Goal: Task Accomplishment & Management: Complete application form

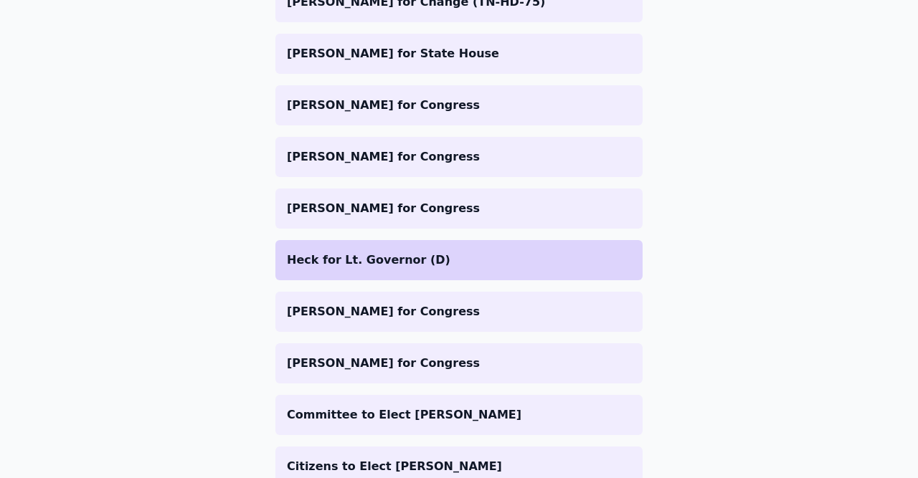
scroll to position [1031, 0]
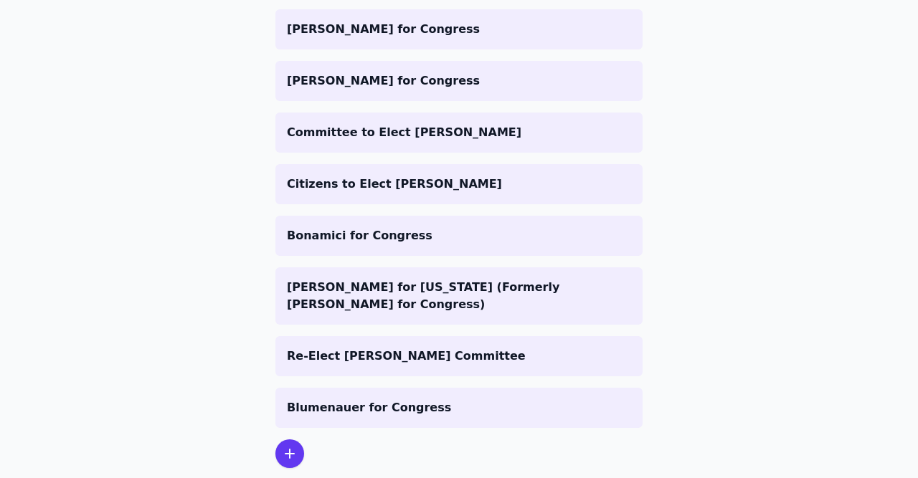
click at [294, 450] on icon at bounding box center [289, 454] width 9 height 9
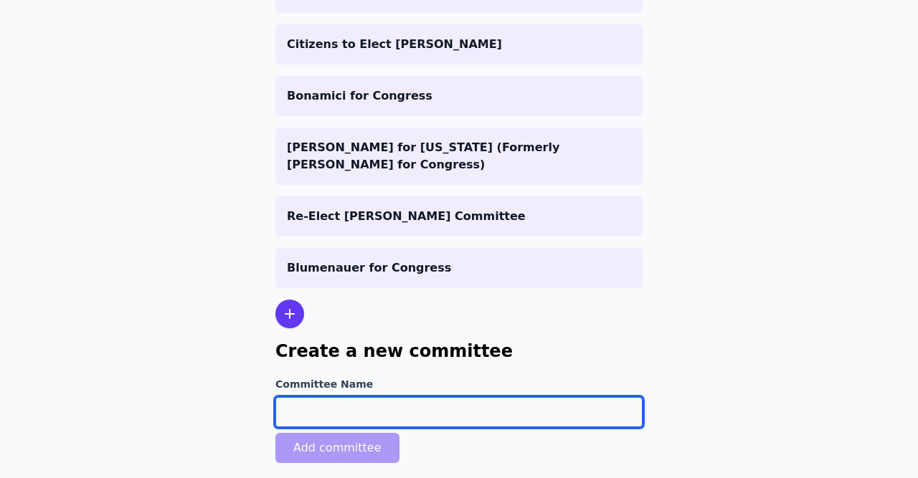
drag, startPoint x: 328, startPoint y: 383, endPoint x: 336, endPoint y: 384, distance: 7.9
click at [336, 397] on input "Committee Name" at bounding box center [458, 412] width 367 height 30
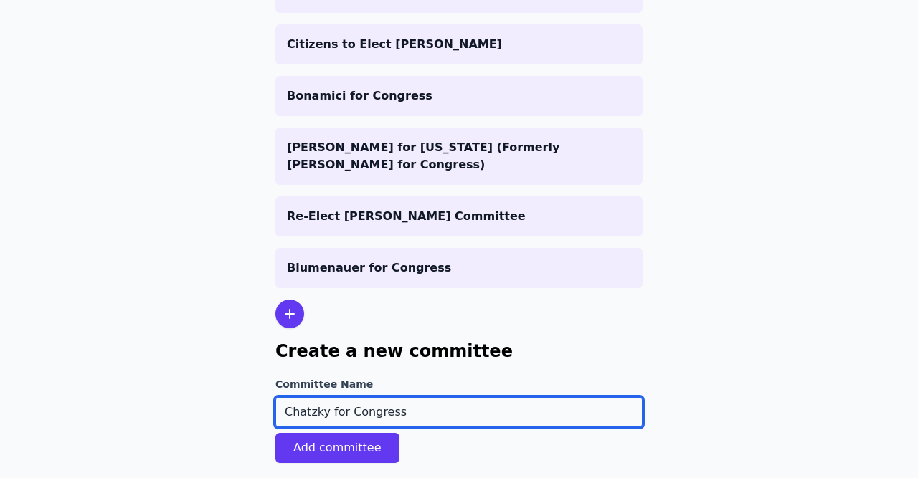
click at [338, 397] on input "Chatzky for Congress" at bounding box center [458, 412] width 367 height 30
type input "Chatzky For Congress"
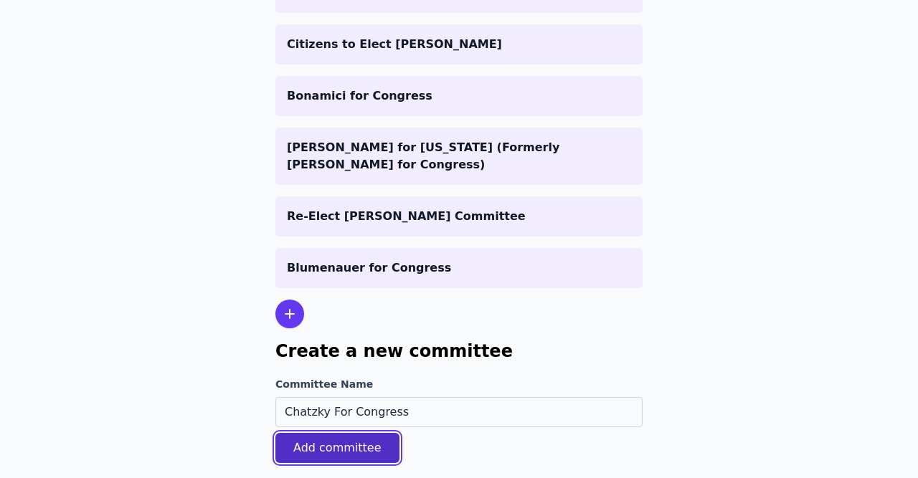
click at [371, 433] on button "Add committee" at bounding box center [337, 448] width 124 height 30
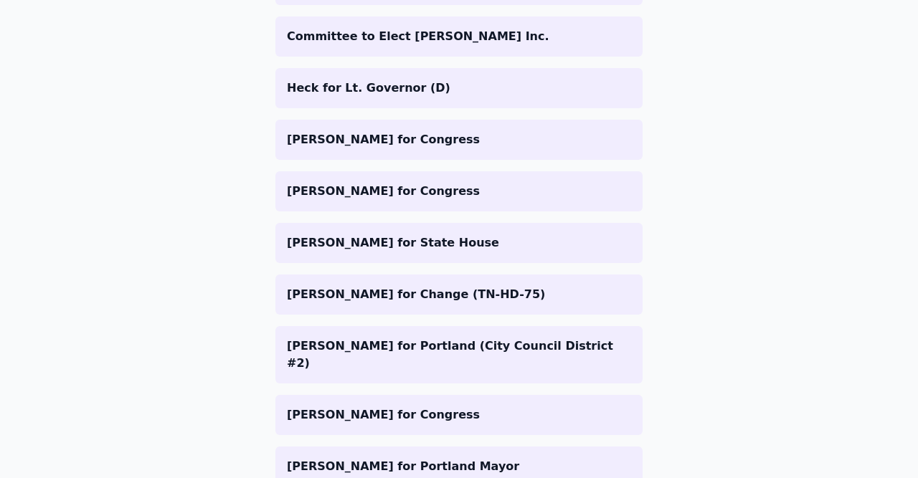
scroll to position [1132, 0]
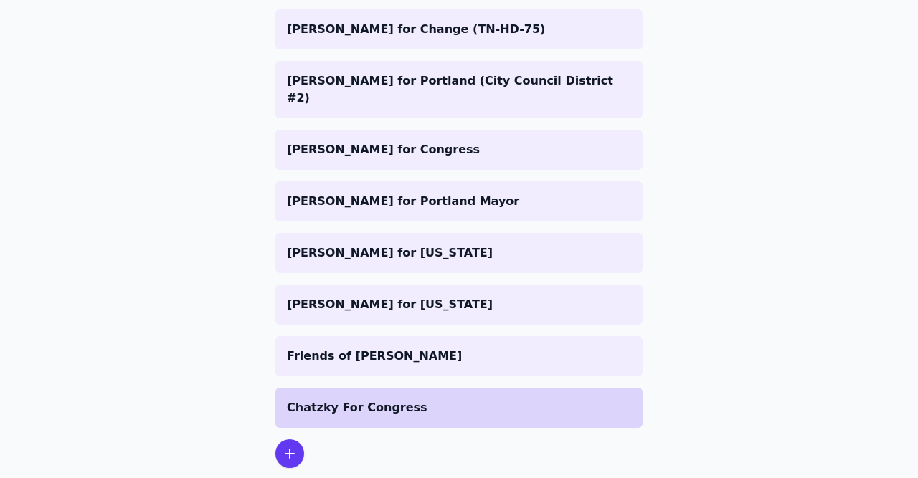
click at [379, 399] on p "Chatzky For Congress" at bounding box center [459, 407] width 344 height 17
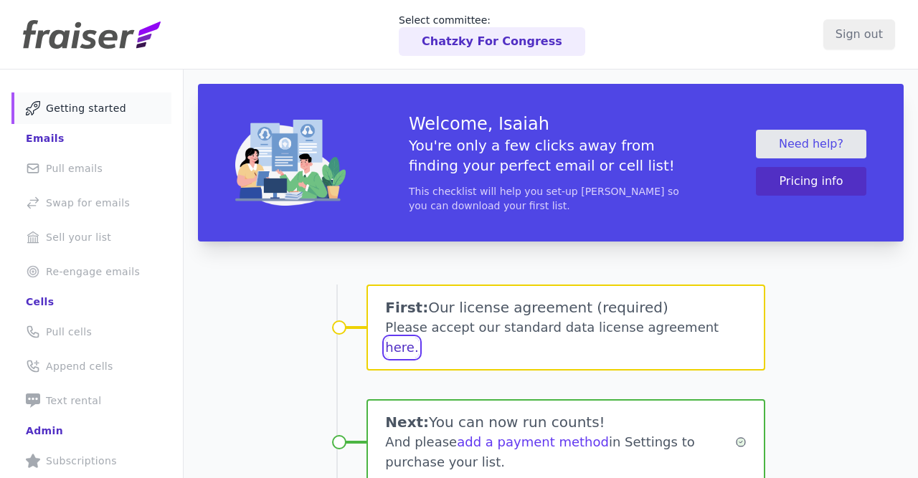
click at [418, 338] on button "here." at bounding box center [401, 348] width 33 height 20
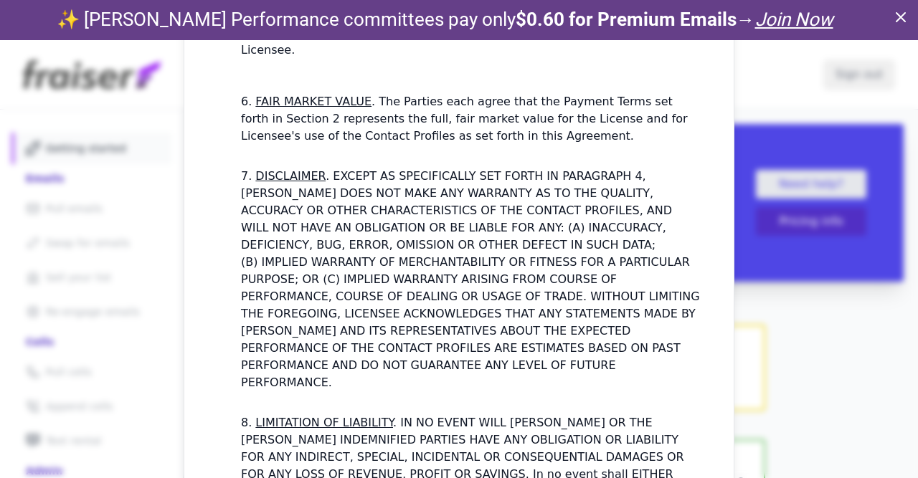
scroll to position [1913, 0]
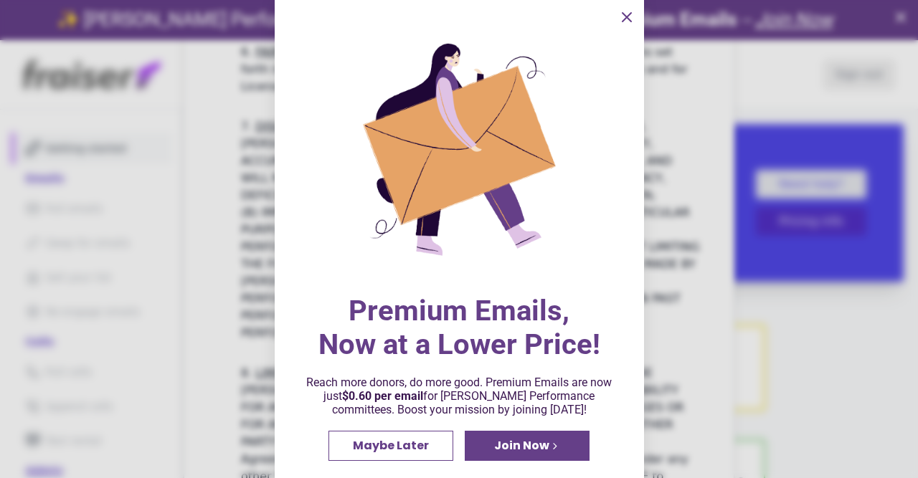
click at [393, 448] on span "Maybe Later" at bounding box center [391, 445] width 76 height 11
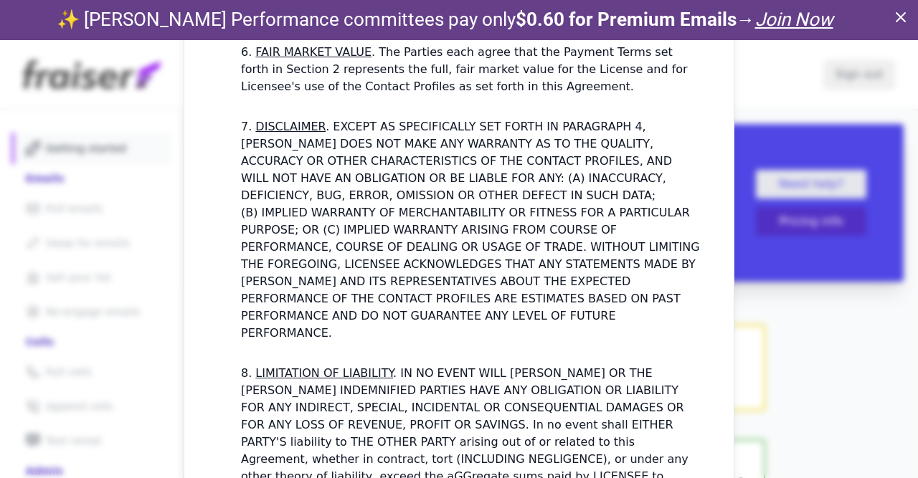
click at [903, 16] on icon at bounding box center [900, 17] width 17 height 17
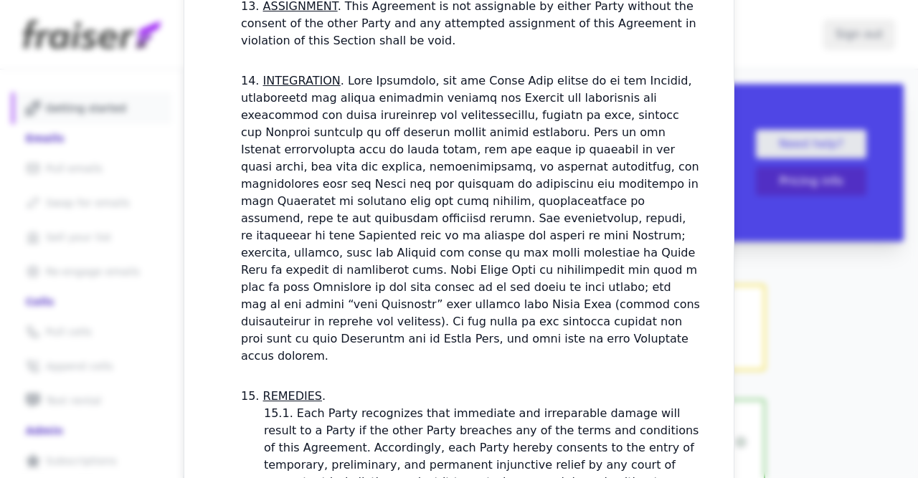
scroll to position [4405, 0]
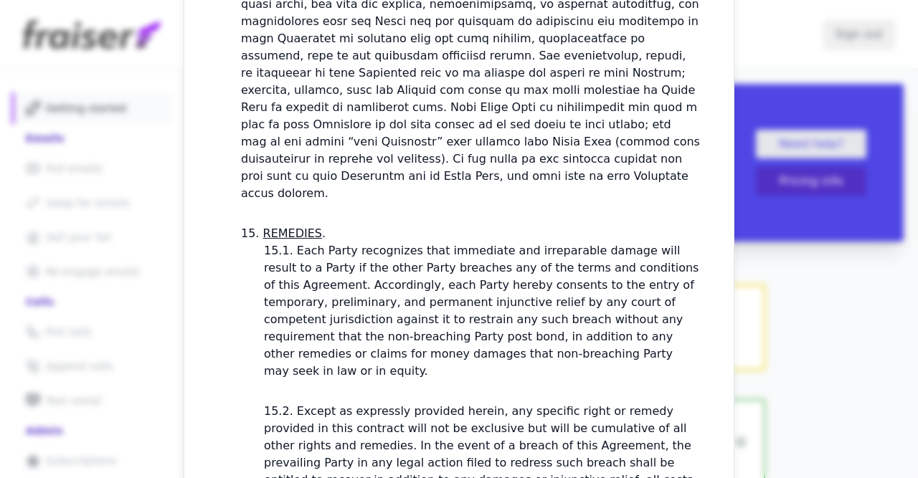
checkbox input "true"
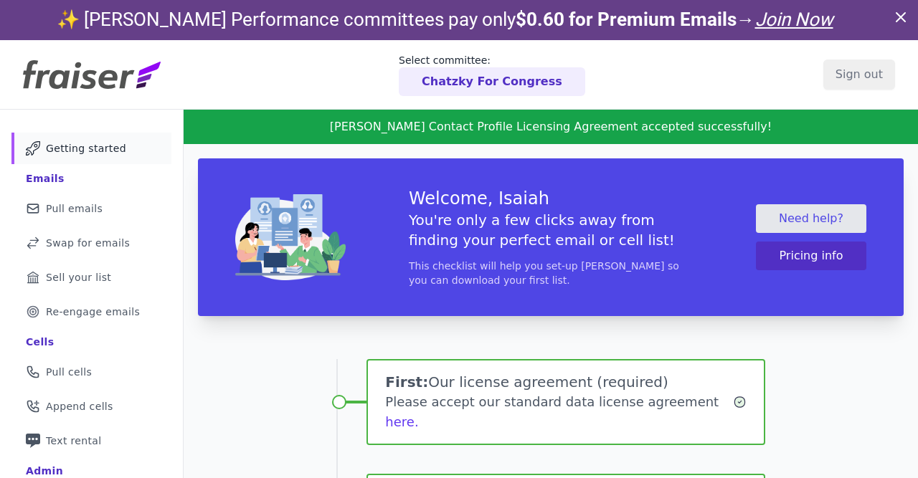
click at [899, 16] on icon at bounding box center [900, 17] width 9 height 9
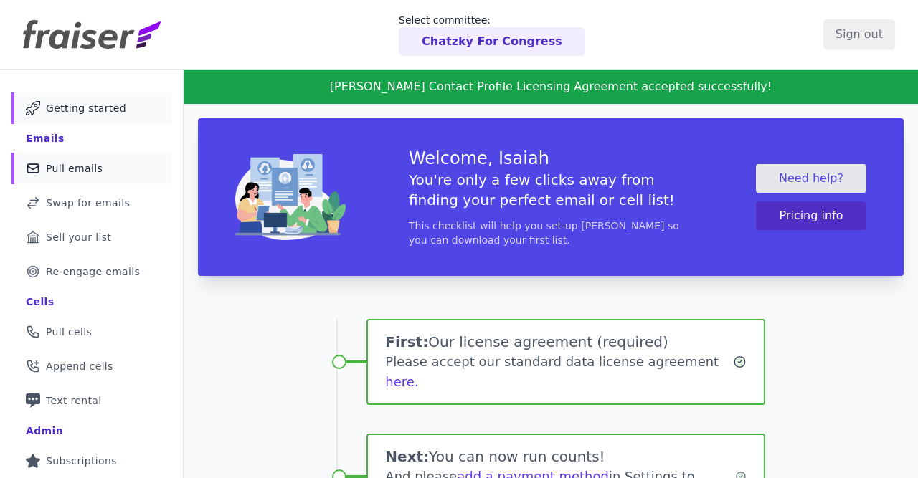
click at [110, 176] on link "Mail Icon Outline of a mail envelope Pull emails" at bounding box center [91, 169] width 160 height 32
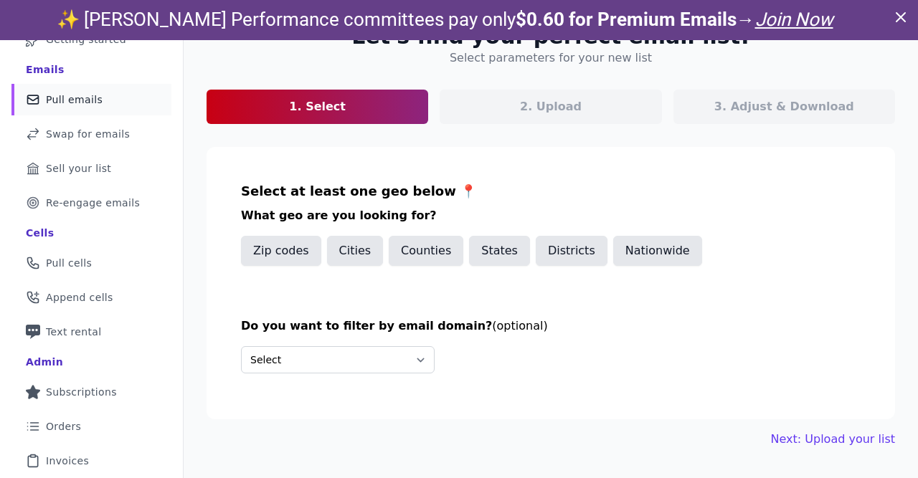
scroll to position [166, 0]
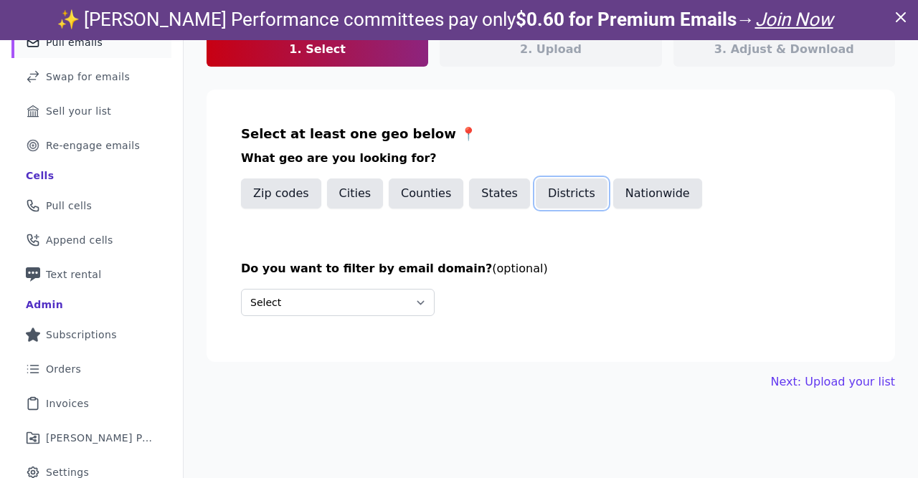
click at [567, 190] on button "Districts" at bounding box center [572, 194] width 72 height 30
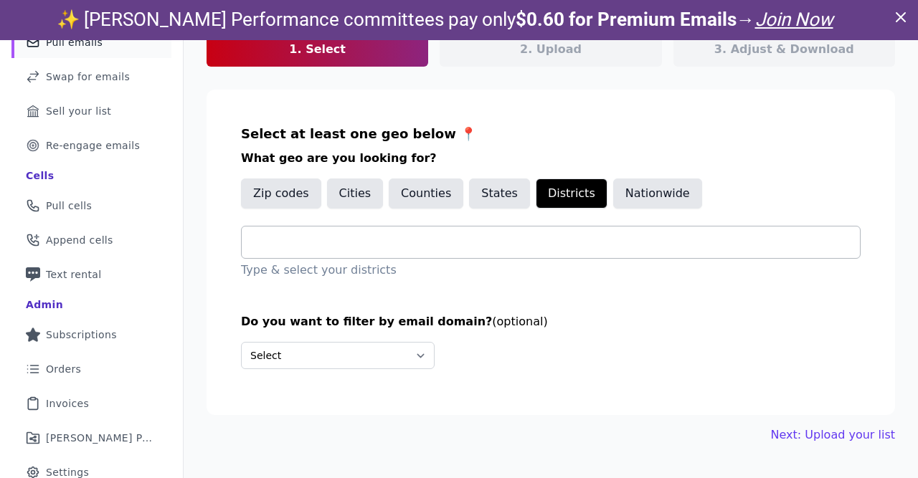
click at [494, 239] on input "text" at bounding box center [556, 242] width 607 height 17
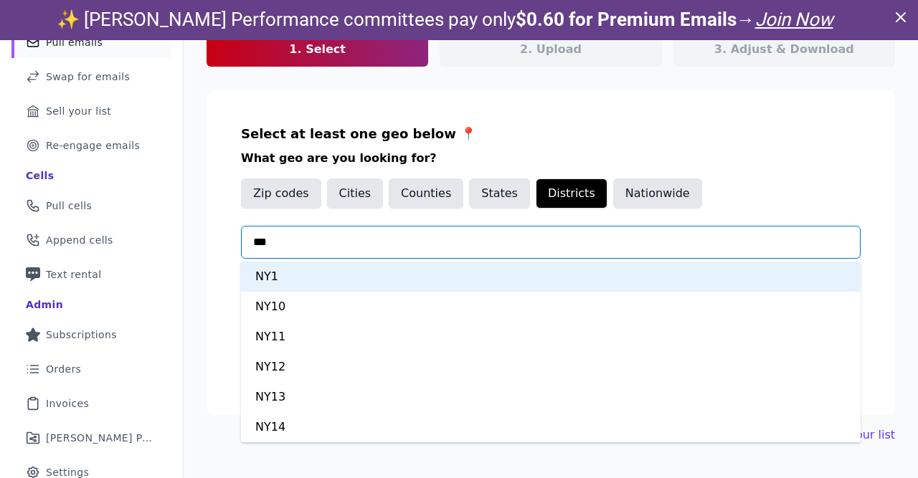
type input "****"
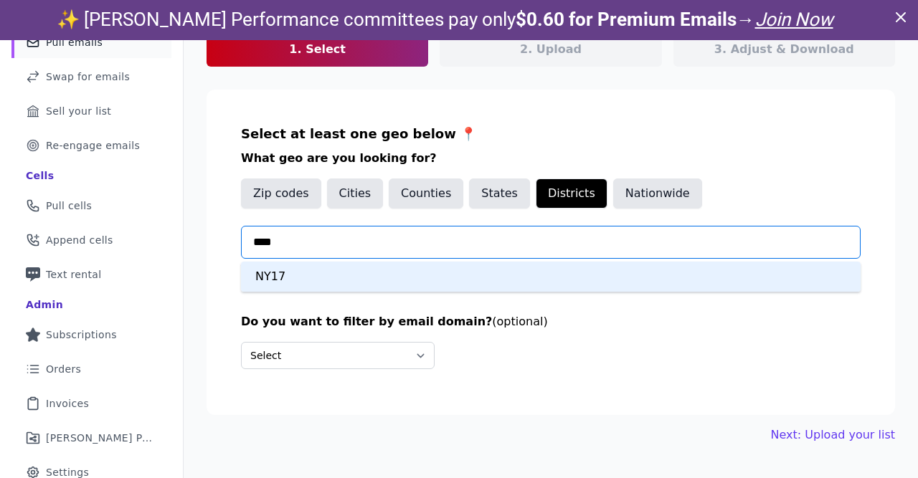
click at [414, 272] on div "NY17" at bounding box center [551, 277] width 620 height 30
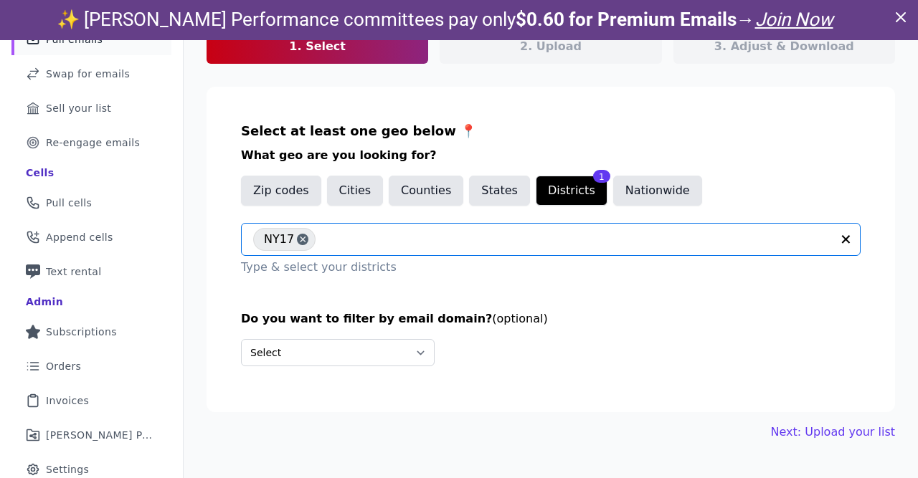
scroll to position [170, 0]
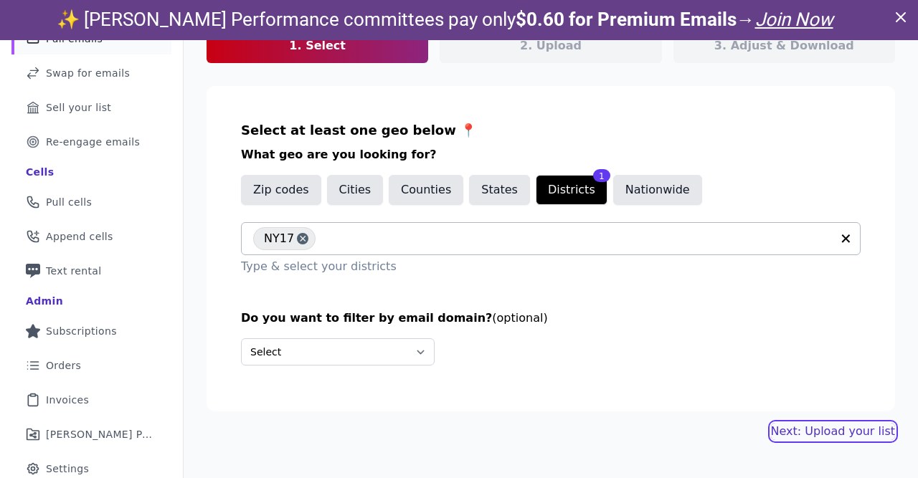
click at [880, 434] on link "Next: Upload your list" at bounding box center [833, 431] width 124 height 17
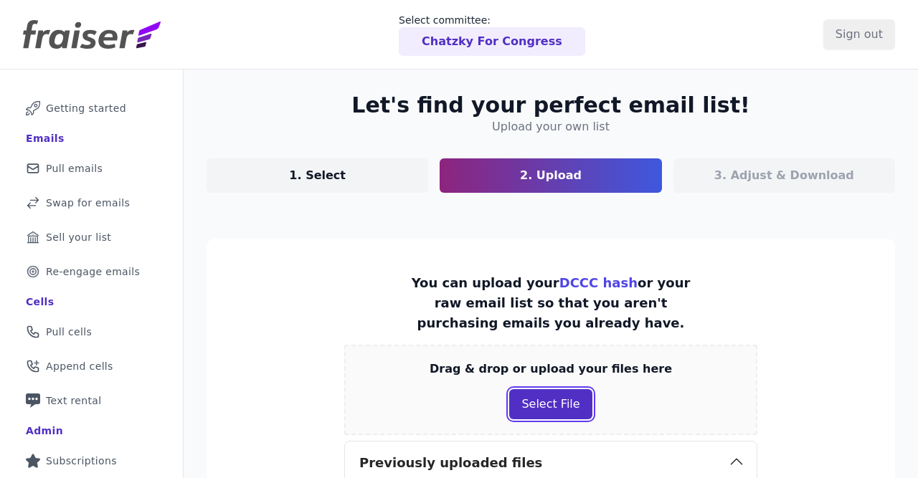
click at [537, 404] on button "Select File" at bounding box center [550, 404] width 82 height 30
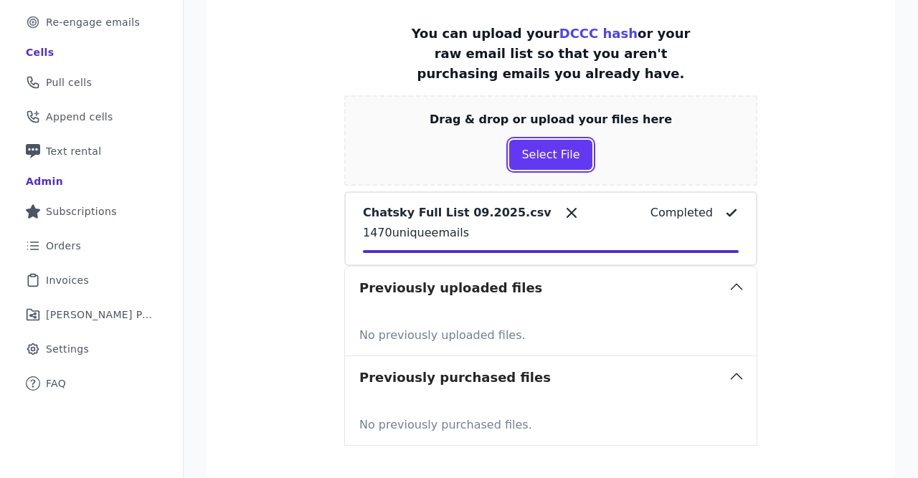
scroll to position [381, 0]
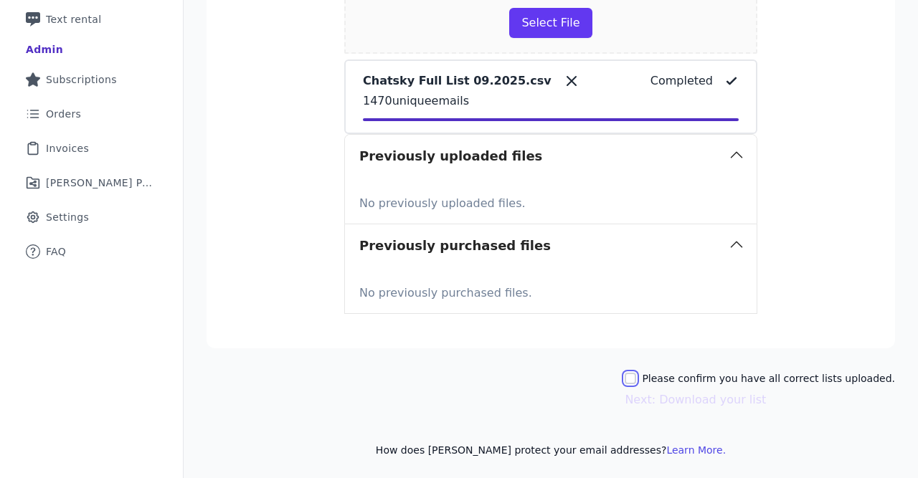
click at [636, 376] on input "Please confirm you have all correct lists uploaded." at bounding box center [630, 378] width 11 height 11
checkbox input "true"
click at [683, 392] on button "Next: Download your list" at bounding box center [695, 400] width 141 height 17
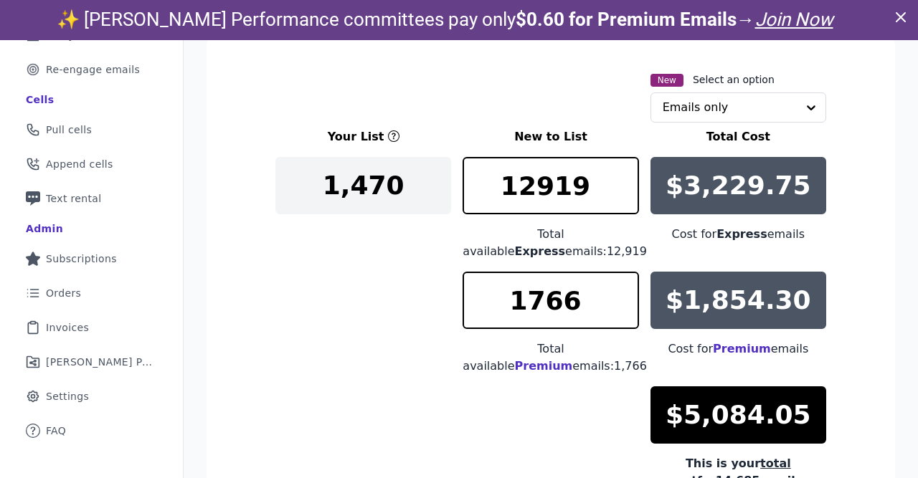
scroll to position [336, 0]
